Goal: Transaction & Acquisition: Purchase product/service

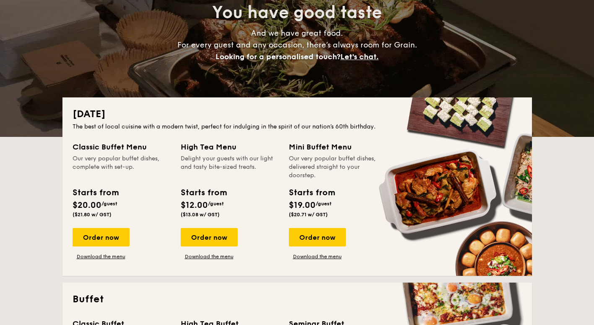
scroll to position [126, 0]
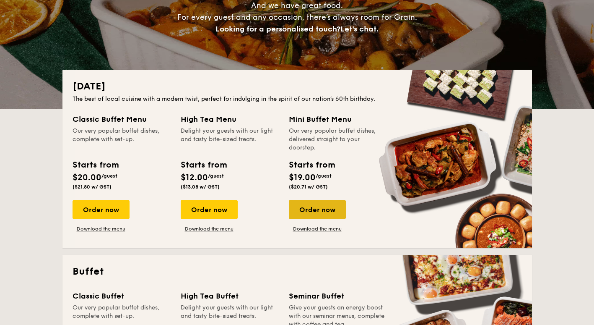
click at [328, 212] on div "Order now" at bounding box center [317, 209] width 57 height 18
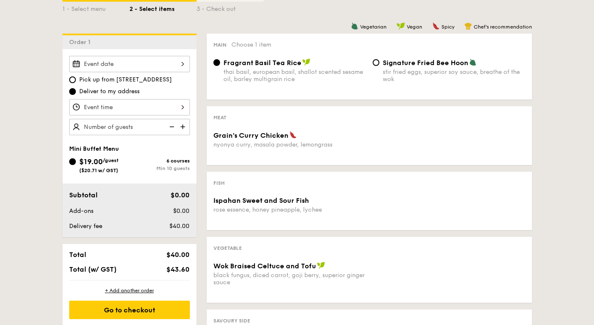
scroll to position [210, 0]
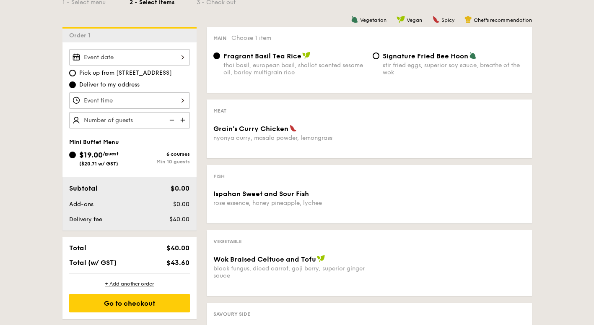
click at [184, 119] on img at bounding box center [183, 120] width 13 height 16
type input "20 guests"
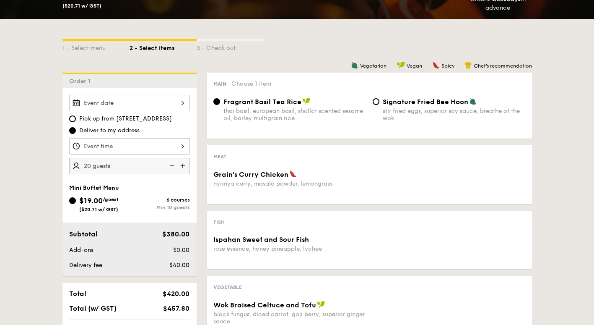
scroll to position [164, 0]
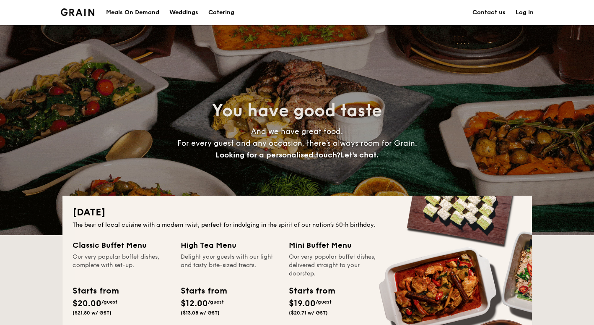
click at [117, 11] on div "Meals On Demand" at bounding box center [132, 12] width 53 height 25
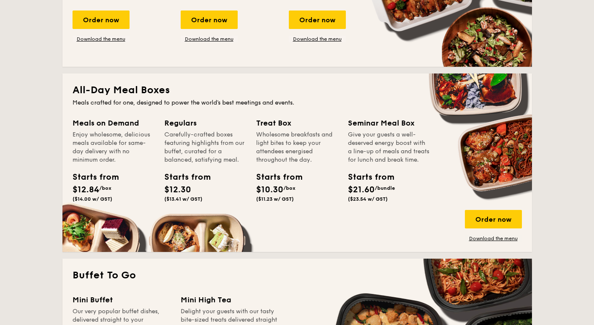
scroll to position [495, 0]
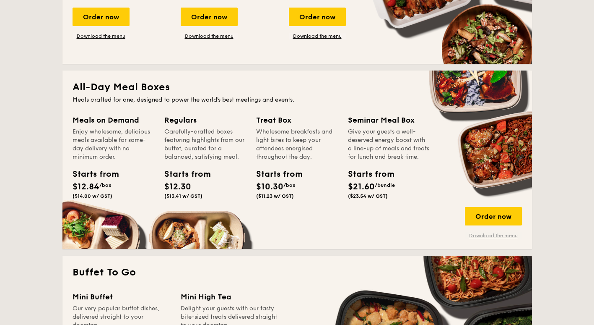
click at [470, 235] on link "Download the menu" at bounding box center [493, 235] width 57 height 7
click at [508, 215] on div "Order now" at bounding box center [493, 216] width 57 height 18
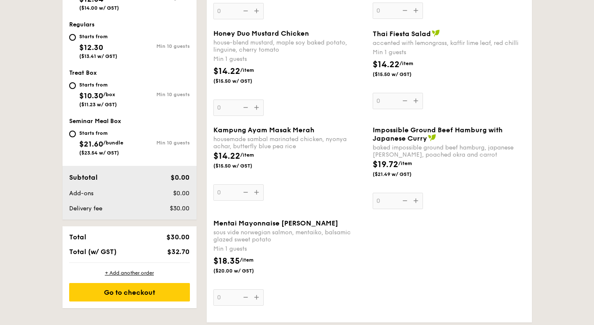
scroll to position [355, 0]
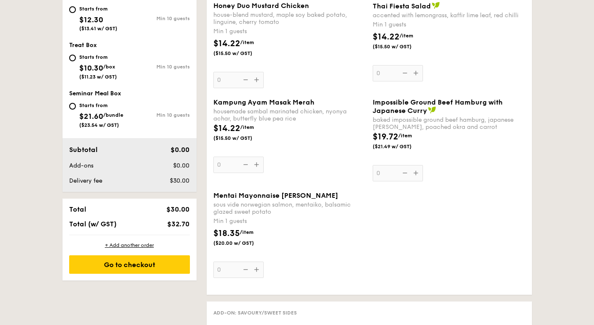
click at [256, 270] on div "Mentai Mayonnaise Aburi Salmon sous vide norwegian salmon, mentaiko, balsamic g…" at bounding box center [289, 234] width 153 height 86
click at [256, 270] on input "0" at bounding box center [238, 269] width 50 height 16
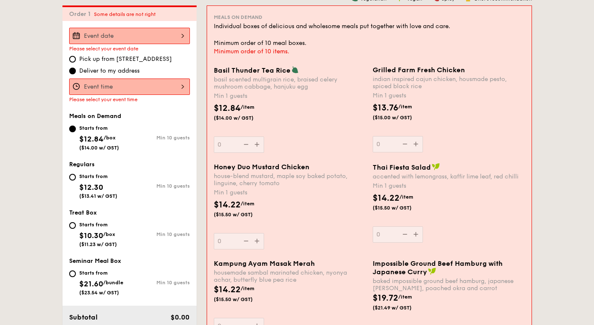
scroll to position [224, 0]
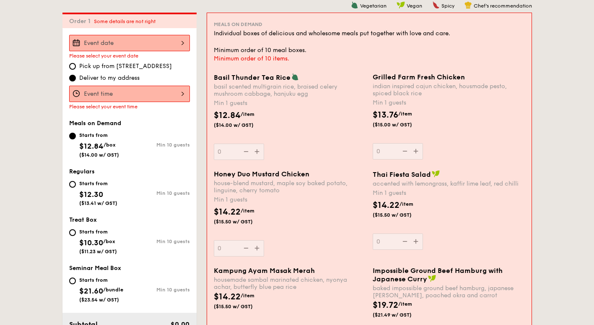
click at [153, 39] on div at bounding box center [129, 43] width 121 height 16
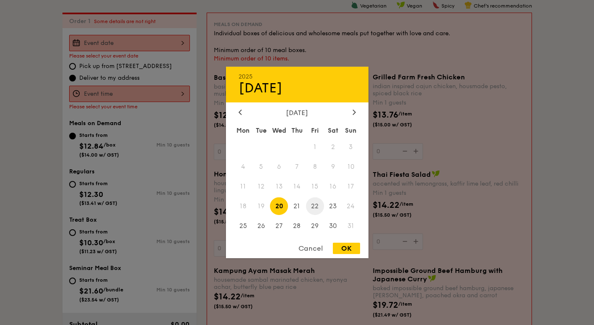
click at [316, 203] on span "22" at bounding box center [315, 206] width 18 height 18
click at [341, 250] on div "OK" at bounding box center [346, 247] width 27 height 11
type input "Aug 22, 2025"
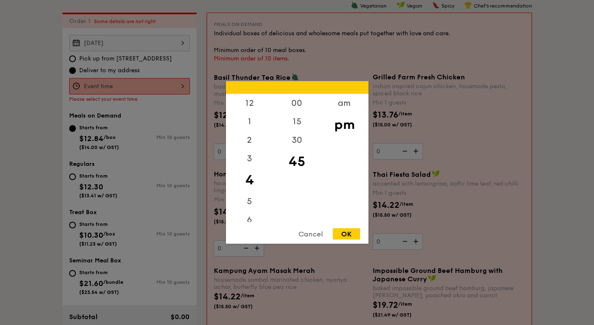
drag, startPoint x: 135, startPoint y: 75, endPoint x: 302, endPoint y: 192, distance: 204.7
click at [302, 192] on div "00 15 30 45" at bounding box center [296, 158] width 47 height 128
click at [250, 124] on div "1" at bounding box center [249, 124] width 47 height 24
click at [298, 107] on div "00" at bounding box center [296, 106] width 47 height 24
click at [343, 235] on div "OK" at bounding box center [346, 233] width 27 height 11
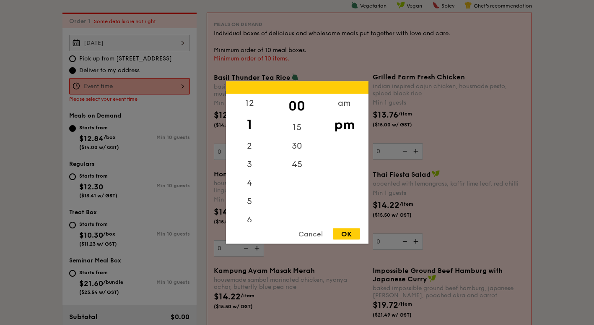
type input "1:00PM"
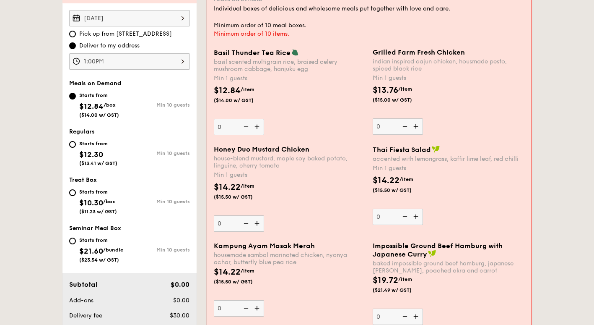
scroll to position [252, 0]
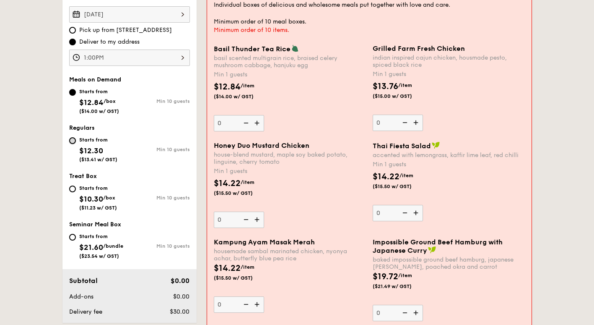
click at [75, 141] on input "Starts from $12.30 ($13.41 w/ GST) Min 10 guests" at bounding box center [72, 140] width 7 height 7
radio input "true"
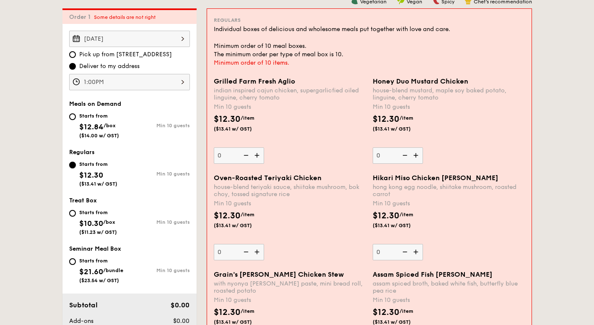
scroll to position [228, 0]
click at [75, 117] on input "Starts from $12.84 /box ($14.00 w/ GST) Min 10 guests" at bounding box center [72, 117] width 7 height 7
radio input "true"
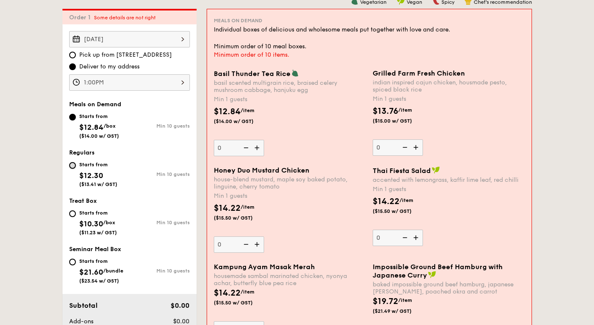
click at [73, 164] on input "Starts from $12.30 ($13.41 w/ GST) Min 10 guests" at bounding box center [72, 165] width 7 height 7
radio input "true"
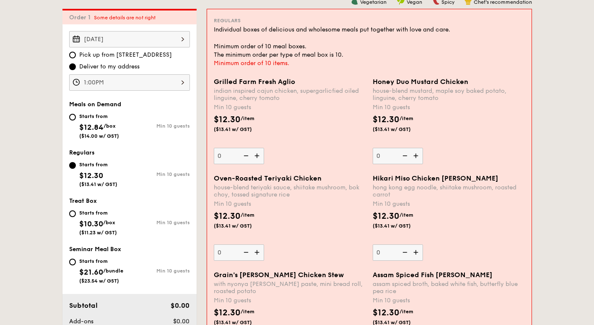
click at [71, 123] on div "Starts from $12.84 /box ($14.00 w/ GST)" at bounding box center [99, 125] width 60 height 28
click at [71, 120] on input "Starts from $12.84 /box ($14.00 w/ GST) Min 10 guests" at bounding box center [72, 117] width 7 height 7
radio input "true"
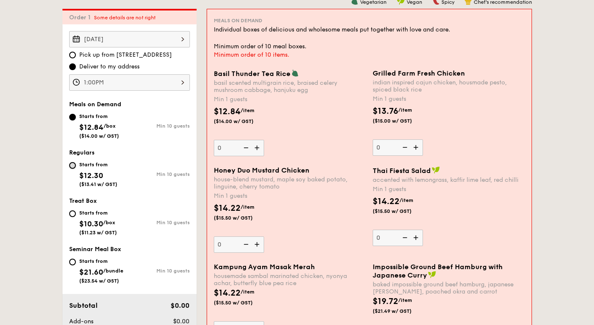
click at [70, 166] on input "Starts from $12.30 ($13.41 w/ GST) Min 10 guests" at bounding box center [72, 165] width 7 height 7
radio input "true"
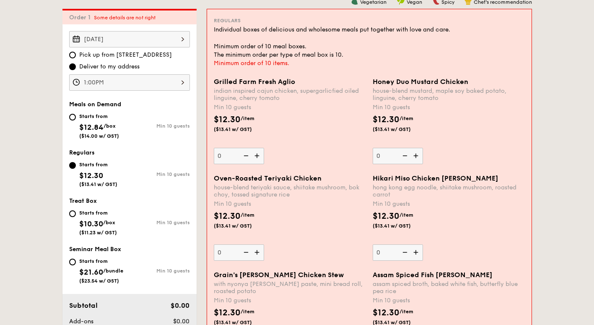
drag, startPoint x: 74, startPoint y: 117, endPoint x: 69, endPoint y: 119, distance: 5.3
click at [69, 119] on div "Starts from $12.84 /box ($14.00 w/ GST)" at bounding box center [99, 125] width 60 height 28
click at [69, 119] on input "Starts from $12.84 /box ($14.00 w/ GST) Min 10 guests" at bounding box center [72, 117] width 7 height 7
radio input "true"
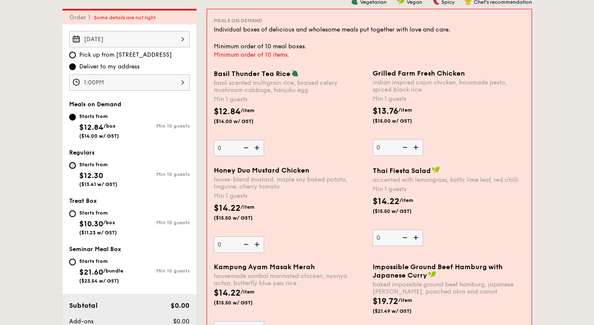
click at [74, 166] on input "Starts from $12.30 ($13.41 w/ GST) Min 10 guests" at bounding box center [72, 165] width 7 height 7
radio input "true"
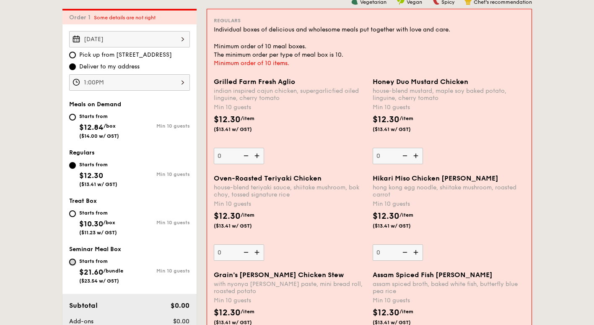
click at [72, 261] on input "Starts from $21.60 /bundle ($23.54 w/ GST) Min 10 guests" at bounding box center [72, 261] width 7 height 7
radio input "true"
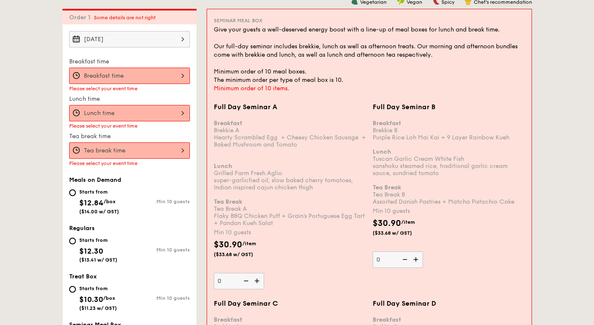
drag, startPoint x: 74, startPoint y: 239, endPoint x: 67, endPoint y: 242, distance: 7.3
click at [67, 242] on div "Starts from $12.30 ($13.41 w/ GST) Min 10 guests" at bounding box center [129, 251] width 127 height 33
click at [72, 242] on input "Starts from $12.30 ($13.41 w/ GST) Min 10 guests" at bounding box center [72, 240] width 7 height 7
radio input "true"
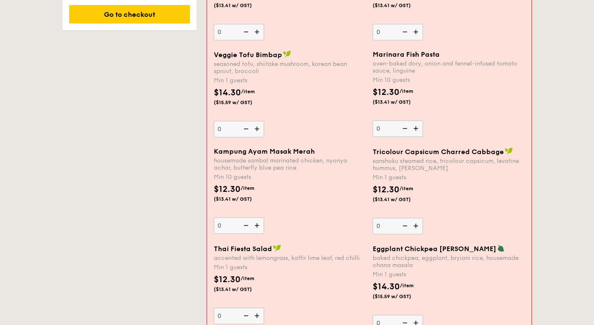
scroll to position [644, 0]
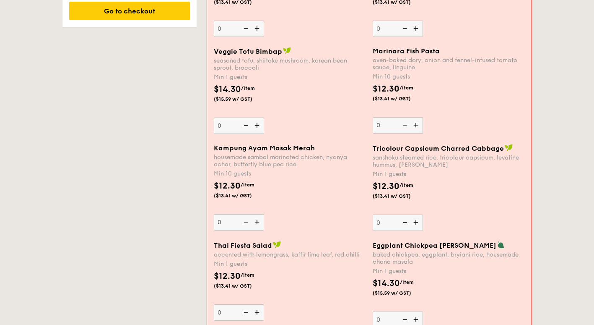
click at [257, 125] on img at bounding box center [258, 125] width 13 height 16
click at [257, 125] on input "0" at bounding box center [239, 125] width 50 height 16
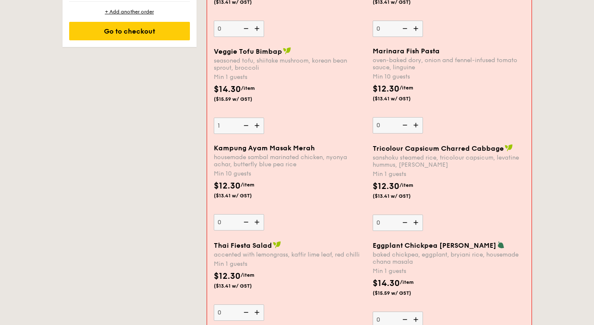
scroll to position [664, 0]
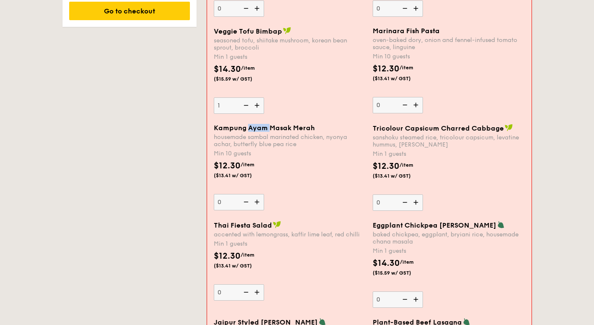
click at [257, 125] on span "Kampung Ayam Masak Merah" at bounding box center [264, 128] width 101 height 8
click at [257, 194] on input "0" at bounding box center [239, 202] width 50 height 16
click at [257, 125] on span "Kampung Ayam Masak Merah" at bounding box center [264, 128] width 101 height 8
click at [257, 194] on input "0" at bounding box center [239, 202] width 50 height 16
drag, startPoint x: 257, startPoint y: 125, endPoint x: 323, endPoint y: 134, distance: 67.2
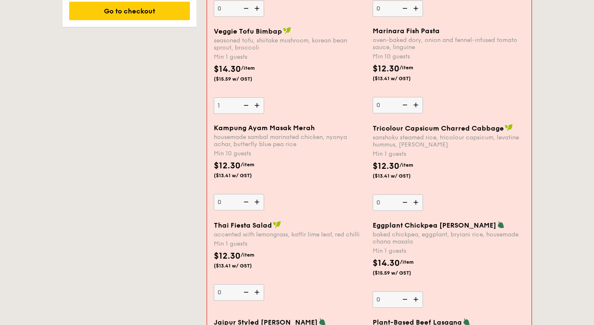
click at [323, 134] on div "housemade sambal marinated chicken, nyonya achar, butterfly blue pea rice" at bounding box center [290, 140] width 152 height 14
click at [264, 194] on input "0" at bounding box center [239, 202] width 50 height 16
click at [256, 105] on img at bounding box center [258, 105] width 13 height 16
click at [256, 105] on input "1" at bounding box center [239, 105] width 50 height 16
click at [256, 105] on img at bounding box center [258, 105] width 13 height 16
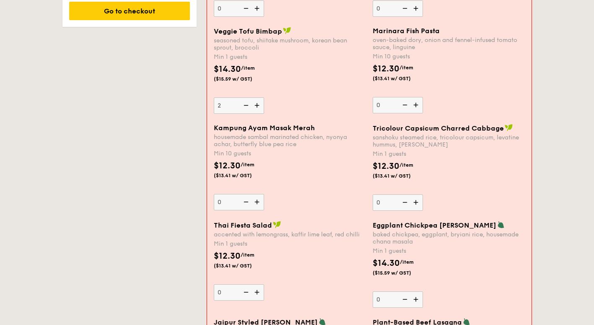
click at [256, 105] on input "2" at bounding box center [239, 105] width 50 height 16
click at [256, 105] on img at bounding box center [258, 105] width 13 height 16
click at [256, 105] on input "3" at bounding box center [239, 105] width 50 height 16
click at [256, 105] on img at bounding box center [258, 105] width 13 height 16
click at [256, 105] on input "4" at bounding box center [239, 105] width 50 height 16
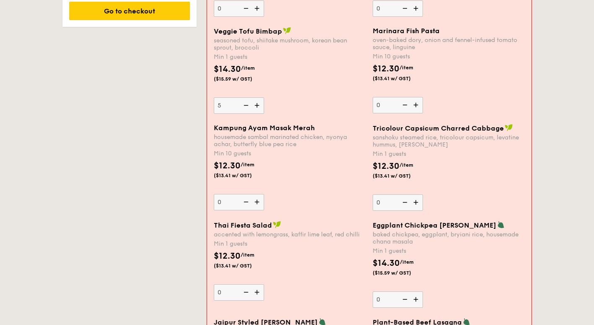
click at [256, 105] on img at bounding box center [258, 105] width 13 height 16
click at [256, 105] on input "5" at bounding box center [239, 105] width 50 height 16
click at [256, 105] on img at bounding box center [258, 105] width 13 height 16
click at [256, 105] on input "6" at bounding box center [239, 105] width 50 height 16
click at [256, 105] on img at bounding box center [258, 105] width 13 height 16
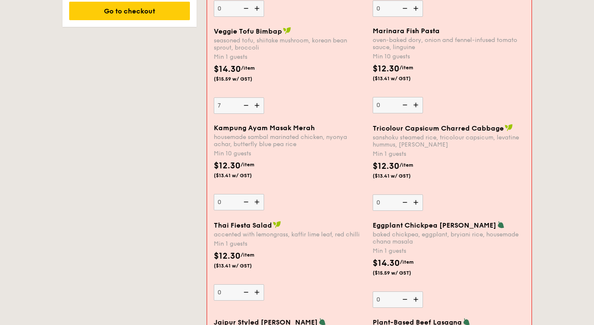
click at [256, 105] on input "7" at bounding box center [239, 105] width 50 height 16
click at [256, 105] on img at bounding box center [258, 105] width 13 height 16
click at [256, 105] on input "8" at bounding box center [239, 105] width 50 height 16
click at [256, 105] on img at bounding box center [258, 105] width 13 height 16
click at [256, 105] on input "9" at bounding box center [239, 105] width 50 height 16
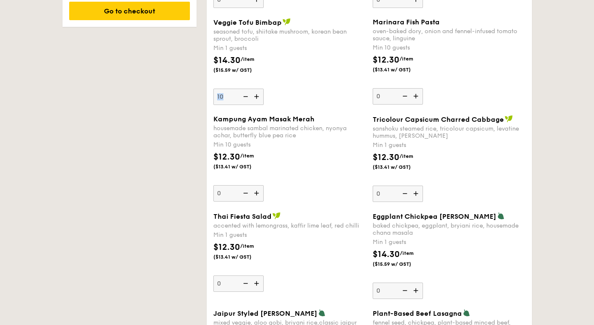
click at [256, 105] on div "Veggie Tofu Bimbap seasoned tofu, shiitake mushroom, korean bean sprout, brocco…" at bounding box center [369, 66] width 319 height 97
drag, startPoint x: 256, startPoint y: 105, endPoint x: 227, endPoint y: 100, distance: 29.8
click at [225, 99] on input "10" at bounding box center [238, 96] width 50 height 16
type input "17"
click at [312, 88] on div "Veggie Tofu Bimbap seasoned tofu, shiitake mushroom, korean bean sprout, brocco…" at bounding box center [289, 61] width 153 height 87
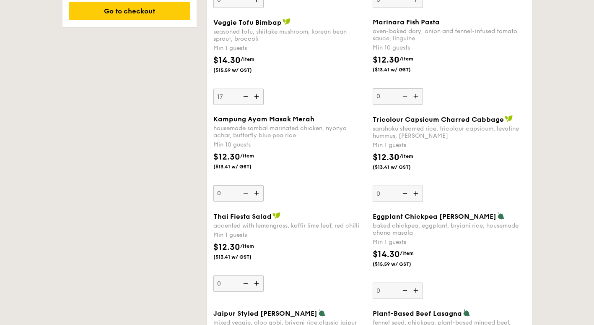
click at [264, 88] on input "17" at bounding box center [238, 96] width 50 height 16
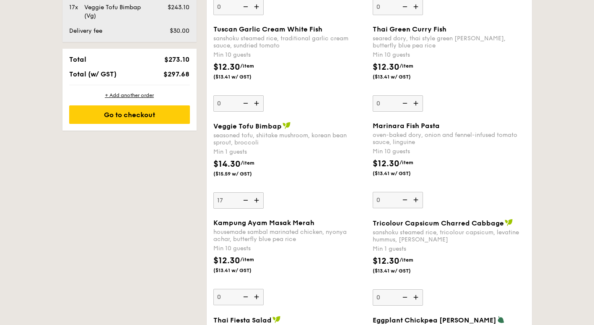
scroll to position [561, 0]
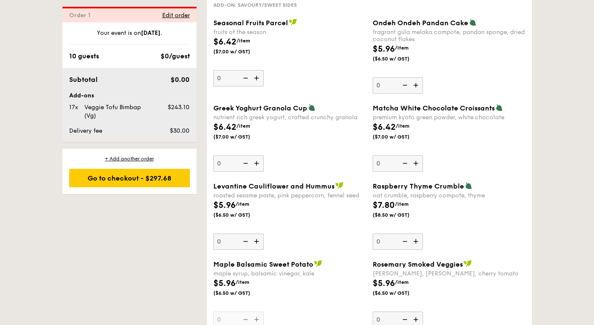
scroll to position [1285, 0]
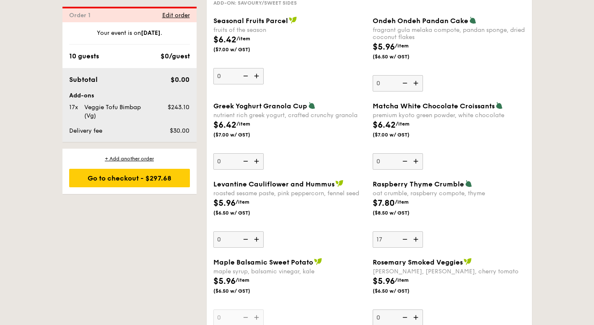
type input "17"
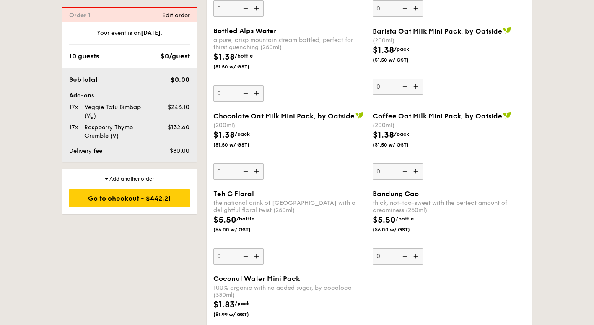
scroll to position [2067, 0]
click at [124, 194] on div "Go to checkout - $442.21" at bounding box center [129, 198] width 121 height 18
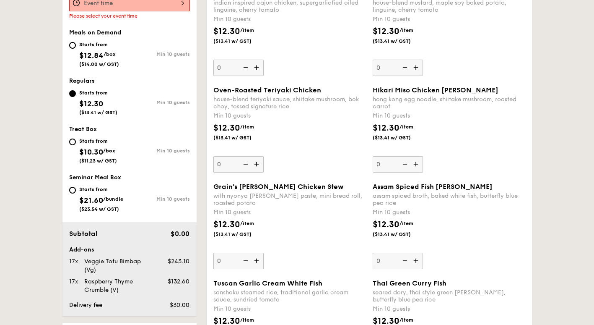
scroll to position [224, 0]
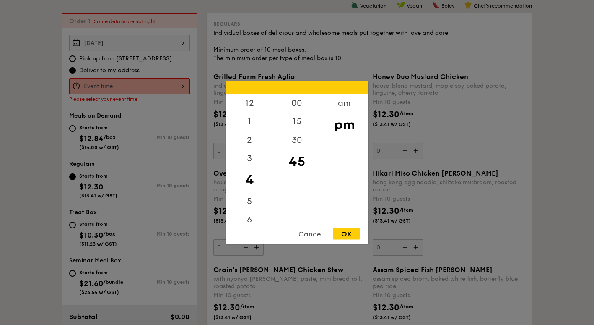
click at [156, 84] on div "12 1 2 3 4 5 6 7 8 9 10 11 00 15 30 45 am pm Cancel OK" at bounding box center [129, 86] width 121 height 16
click at [249, 119] on div "1" at bounding box center [249, 124] width 47 height 24
click at [288, 102] on div "00" at bounding box center [296, 106] width 47 height 24
click at [340, 232] on div "OK" at bounding box center [346, 233] width 27 height 11
type input "1:00PM"
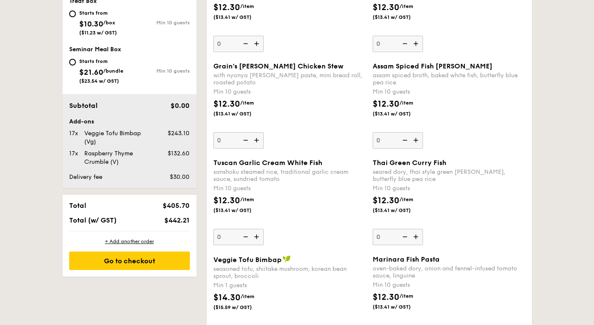
scroll to position [428, 0]
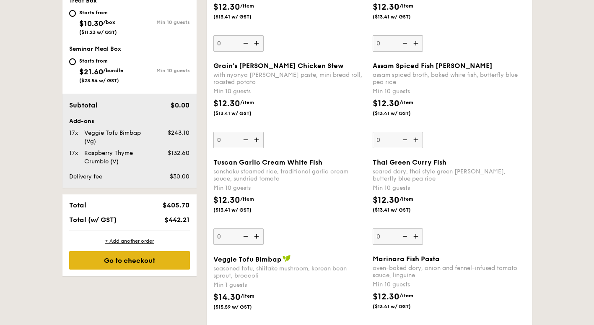
click at [124, 258] on div "Go to checkout" at bounding box center [129, 260] width 121 height 18
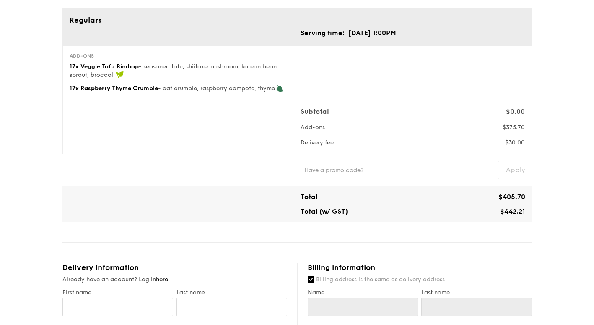
scroll to position [55, 0]
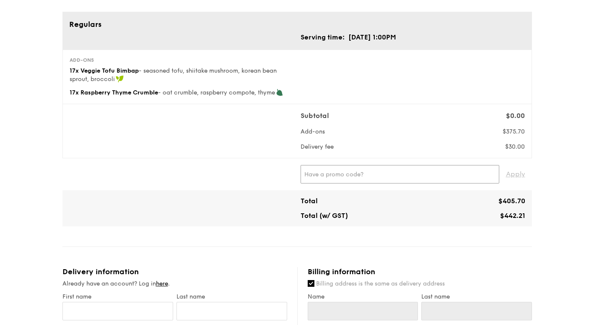
click at [361, 171] on input "text" at bounding box center [400, 174] width 199 height 18
type input "t"
click at [520, 172] on span "Apply" at bounding box center [515, 174] width 19 height 18
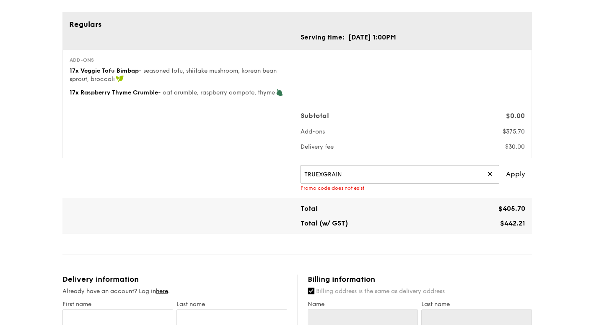
drag, startPoint x: 390, startPoint y: 169, endPoint x: 195, endPoint y: 171, distance: 194.1
click at [195, 171] on div "TRUEXGRAIN ✕ Apply Promo code does not exist" at bounding box center [297, 178] width 463 height 26
type input "TRUE10"
click at [509, 170] on span "Apply" at bounding box center [515, 174] width 19 height 18
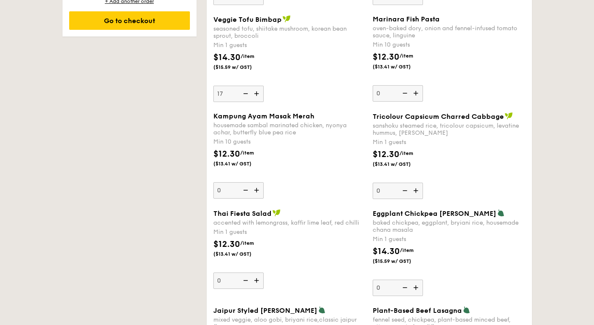
scroll to position [671, 0]
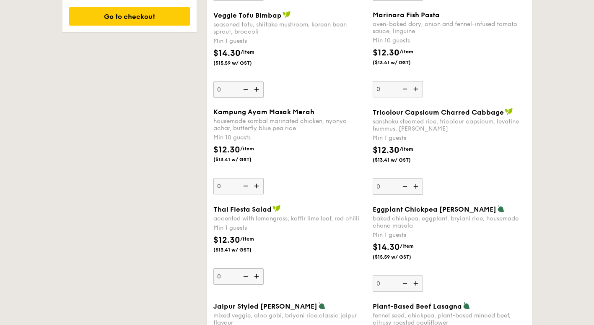
type input "1"
click at [332, 102] on div "Veggie Tofu Bimbap seasoned tofu, shiitake mushroom, korean bean sprout, brocco…" at bounding box center [369, 59] width 319 height 97
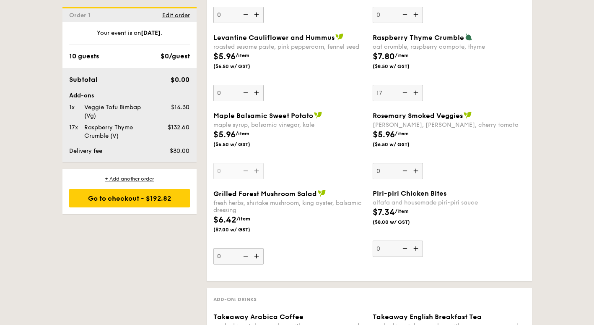
scroll to position [1426, 0]
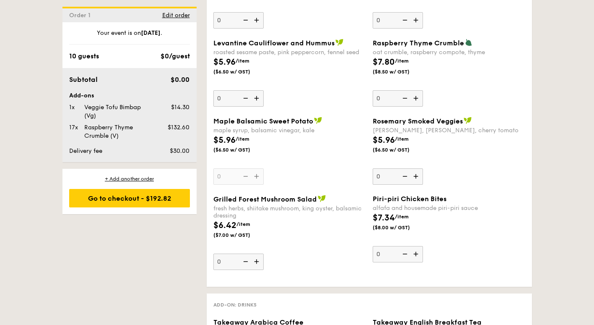
type input "0"
click at [489, 119] on div "Rosemary Smoked Veggies" at bounding box center [449, 121] width 153 height 8
click at [423, 168] on input "0" at bounding box center [398, 176] width 50 height 16
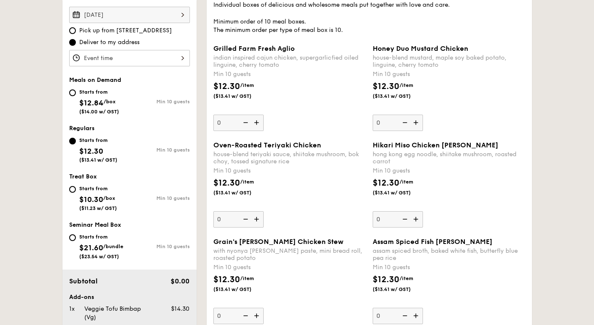
scroll to position [0, 0]
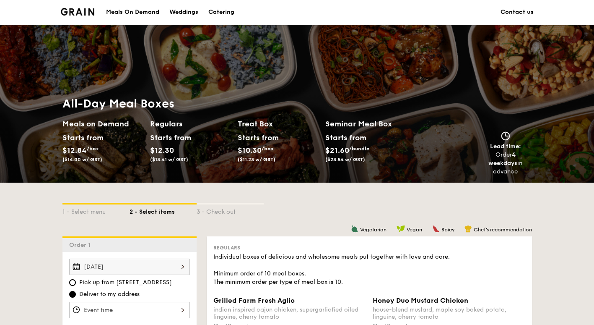
click at [517, 5] on link "Contact us" at bounding box center [517, 12] width 33 height 25
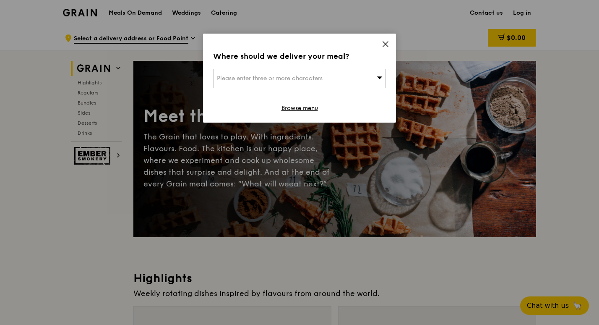
click at [288, 78] on span "Please enter three or more characters" at bounding box center [270, 78] width 106 height 7
click at [380, 41] on div "Where should we deliver your meal? Please enter three or more characters Please…" at bounding box center [299, 78] width 193 height 89
click at [383, 44] on icon at bounding box center [386, 44] width 8 height 8
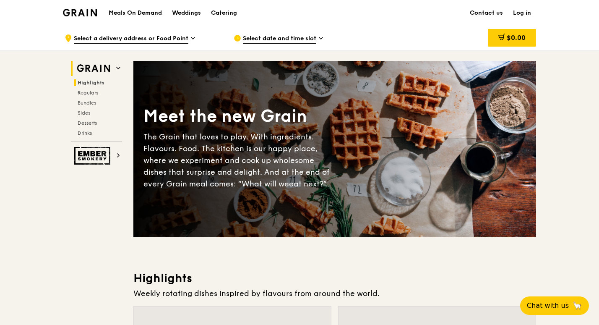
click at [89, 80] on span "Highlights" at bounding box center [91, 83] width 27 height 6
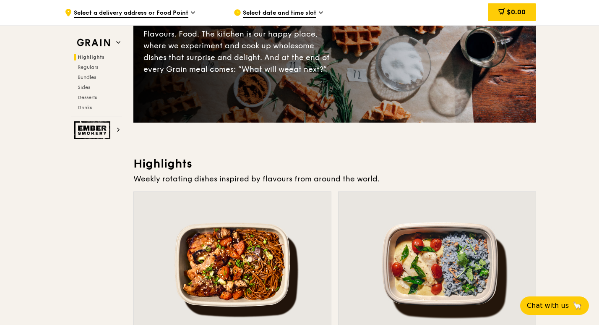
scroll to position [77, 0]
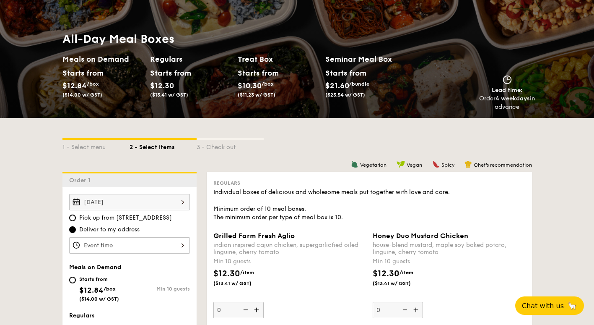
scroll to position [84, 0]
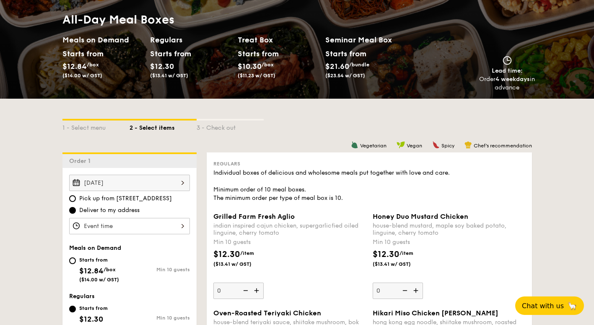
click at [359, 119] on div "1 - Select menu 2 - Select items 3 - Check out" at bounding box center [297, 125] width 470 height 13
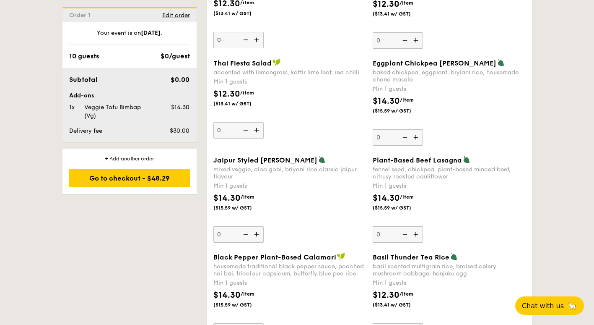
scroll to position [755, 0]
